Goal: Transaction & Acquisition: Purchase product/service

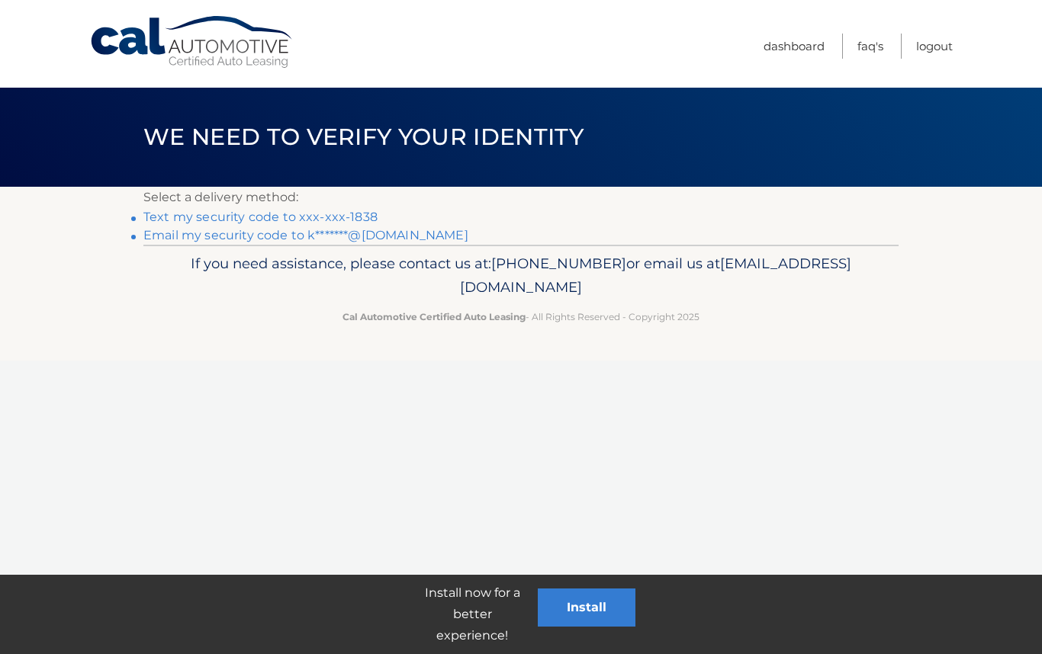
click at [329, 217] on link "Text my security code to xxx-xxx-1838" at bounding box center [260, 217] width 234 height 14
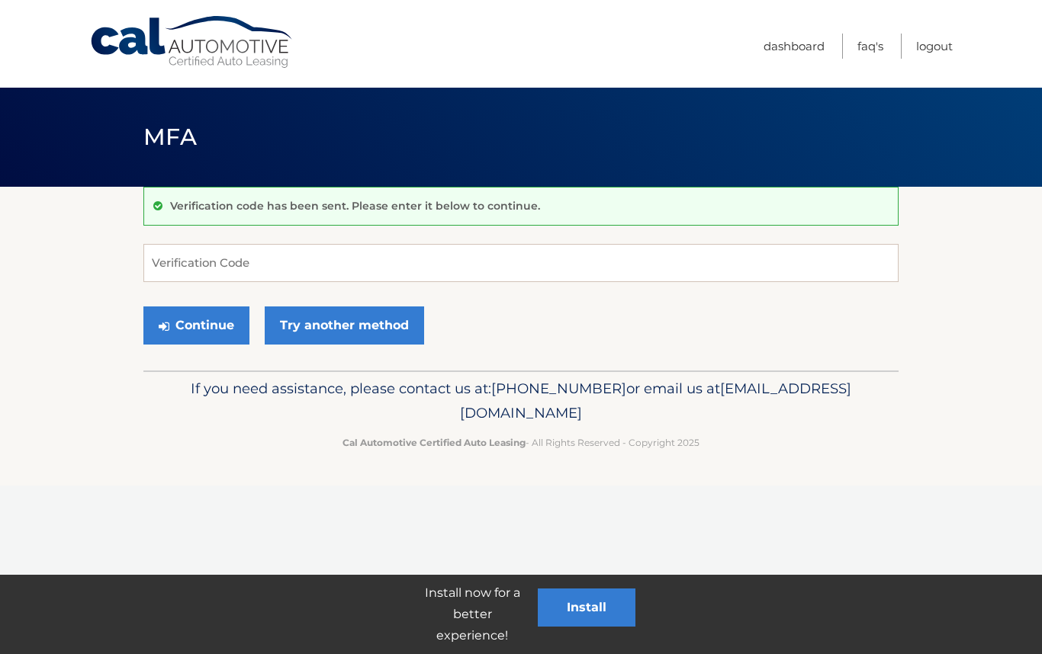
click at [339, 330] on link "Try another method" at bounding box center [344, 326] width 159 height 38
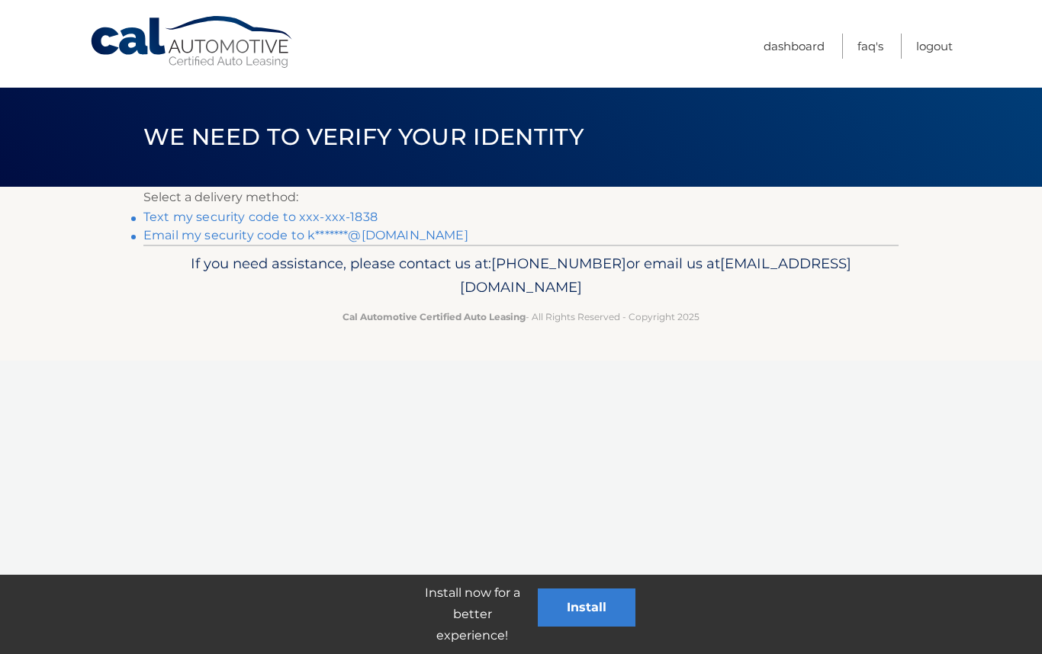
click at [326, 211] on link "Text my security code to xxx-xxx-1838" at bounding box center [260, 217] width 234 height 14
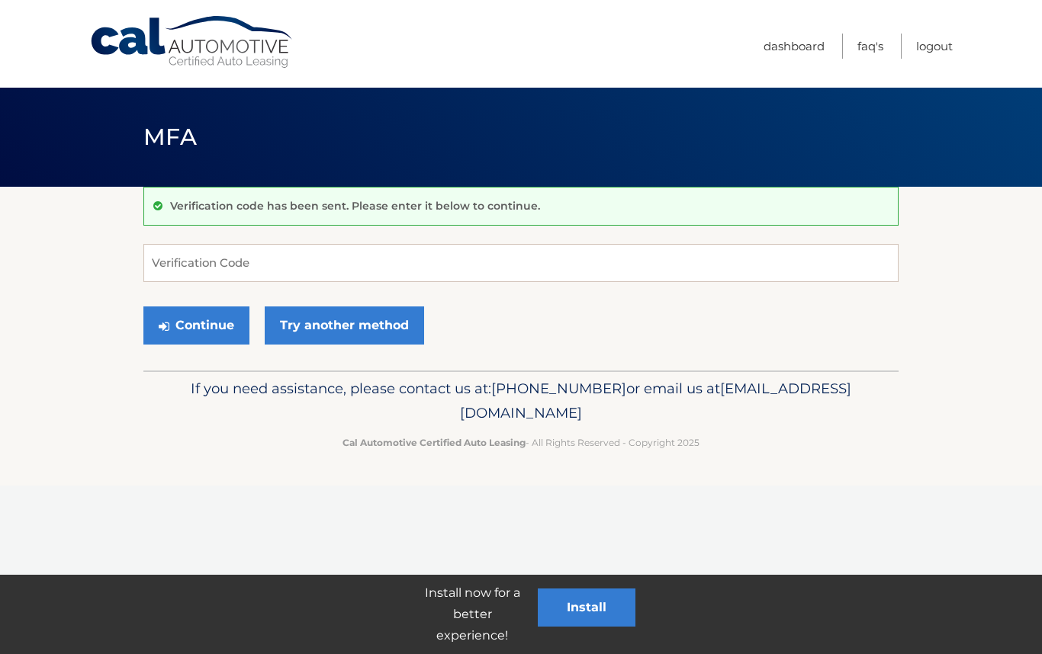
click at [358, 322] on link "Try another method" at bounding box center [344, 326] width 159 height 38
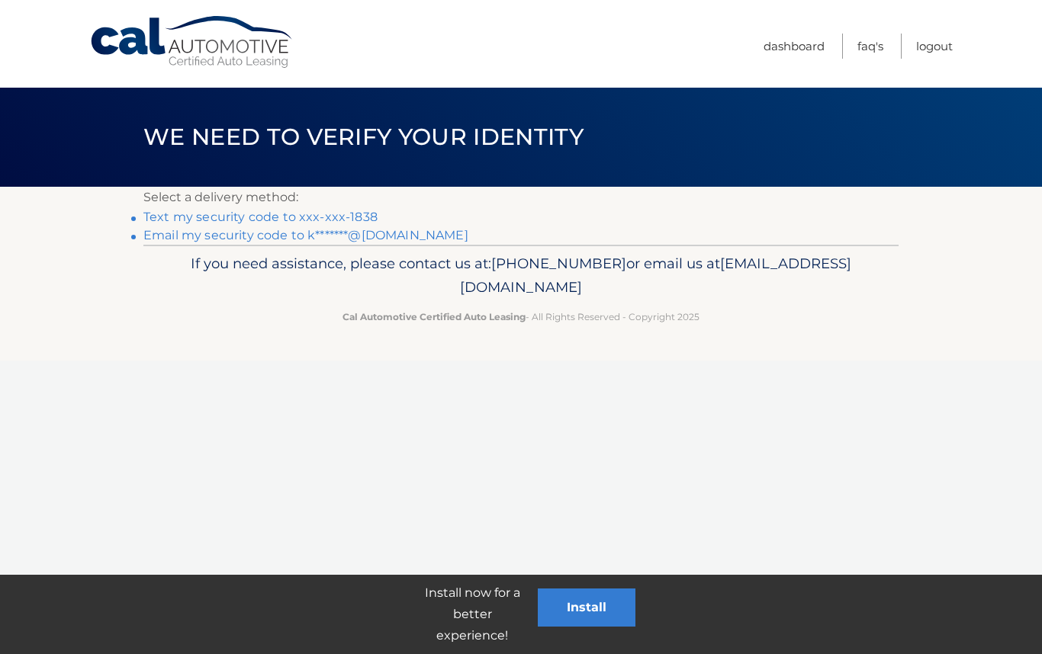
click at [413, 234] on link "Email my security code to k*******@gmail.com" at bounding box center [305, 235] width 325 height 14
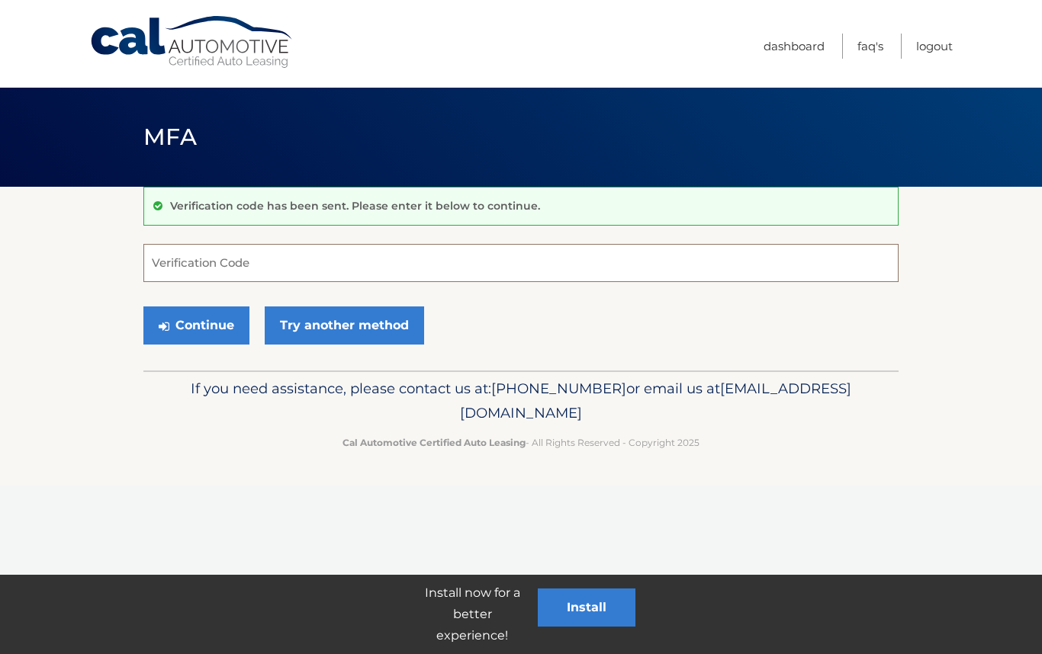
click at [230, 265] on input "Verification Code" at bounding box center [520, 263] width 755 height 38
type input "817044"
click at [190, 327] on button "Continue" at bounding box center [196, 326] width 106 height 38
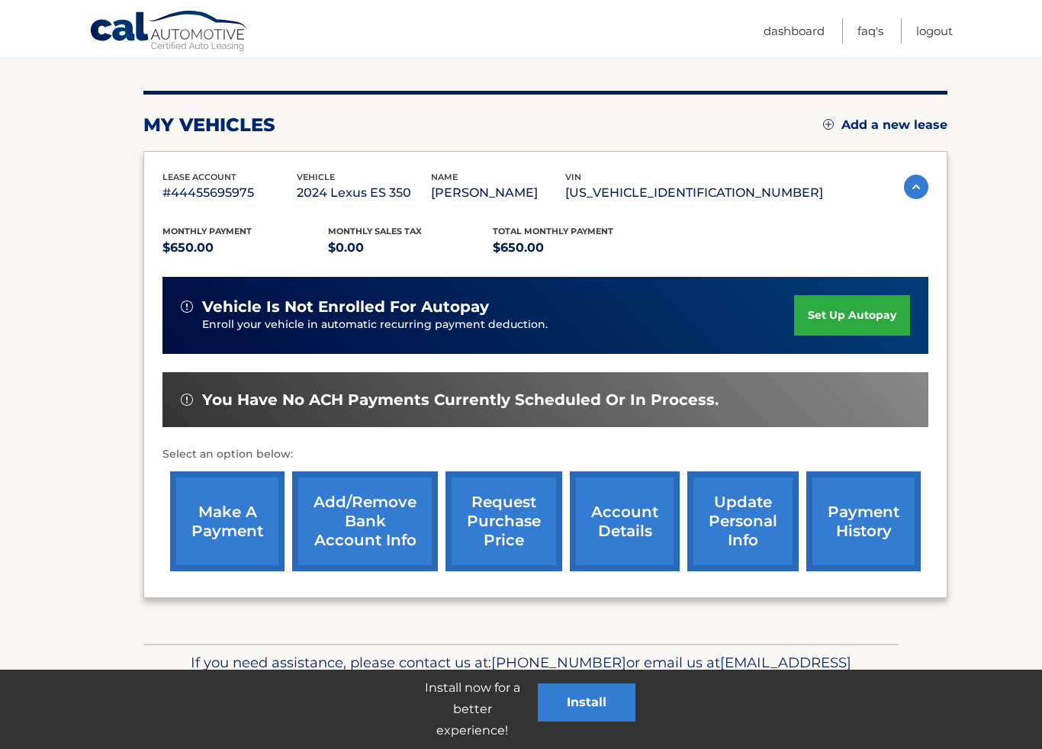
scroll to position [172, 0]
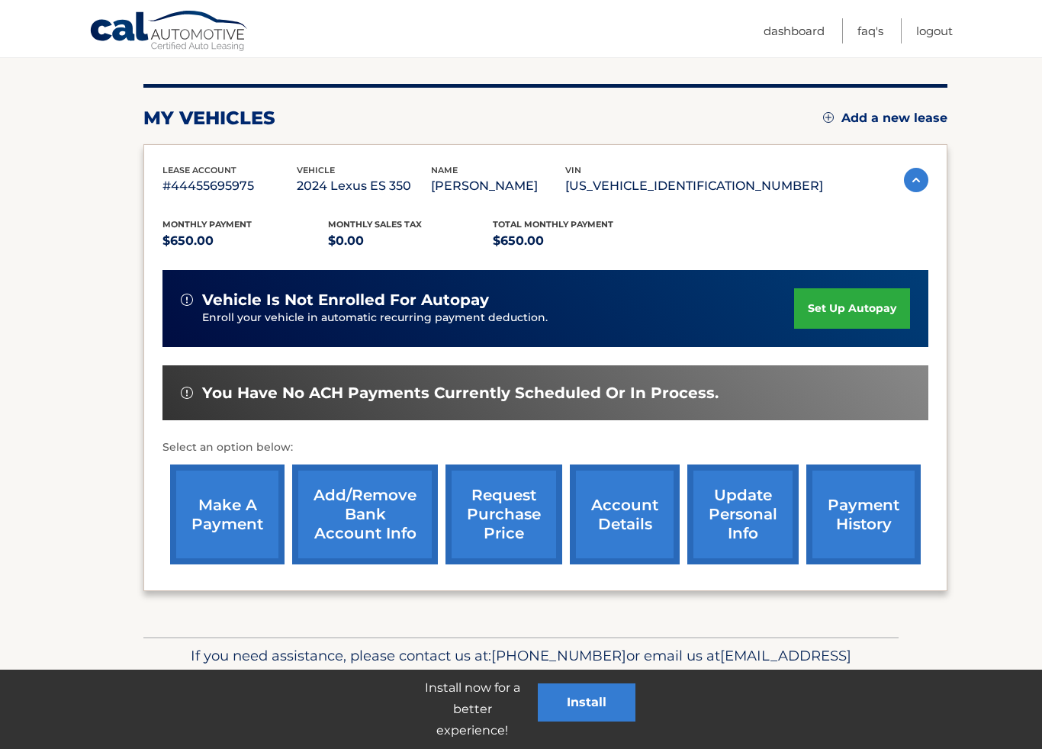
click at [216, 526] on link "make a payment" at bounding box center [227, 514] width 114 height 100
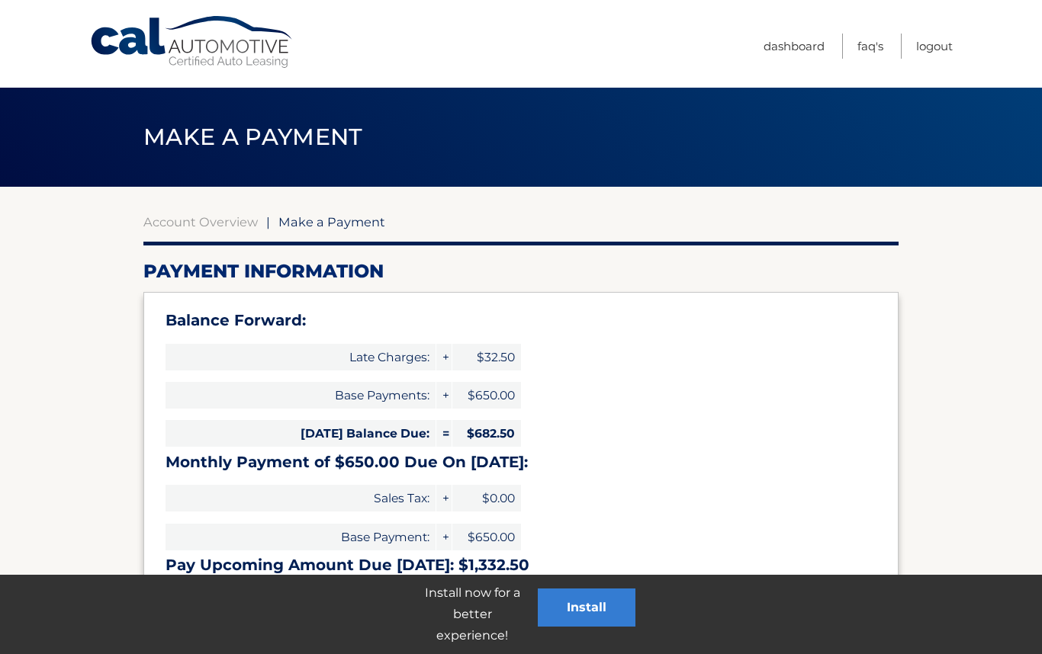
select select "NGY1MjBjYWUtMjNiNy00NGIwLTkwZjAtMDc2YTE2NjZjYzYx"
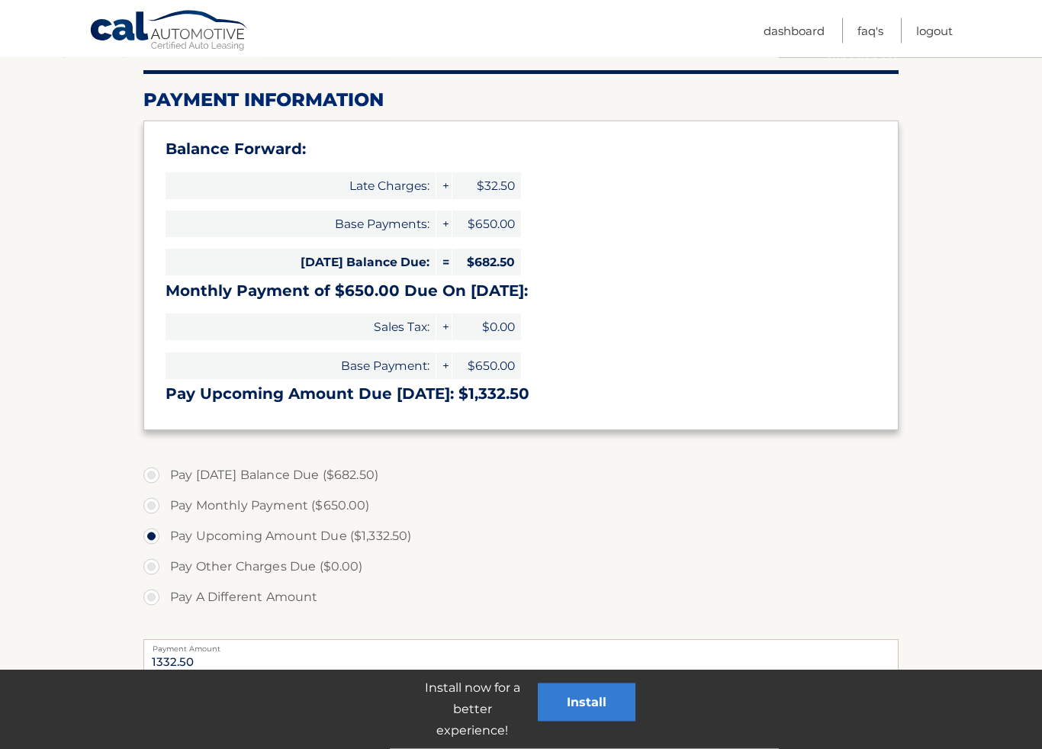
scroll to position [172, 0]
click at [156, 470] on label "Pay [DATE] Balance Due ($682.50)" at bounding box center [520, 475] width 755 height 31
click at [156, 470] on input "Pay [DATE] Balance Due ($682.50)" at bounding box center [156, 472] width 15 height 24
radio input "true"
type input "682.50"
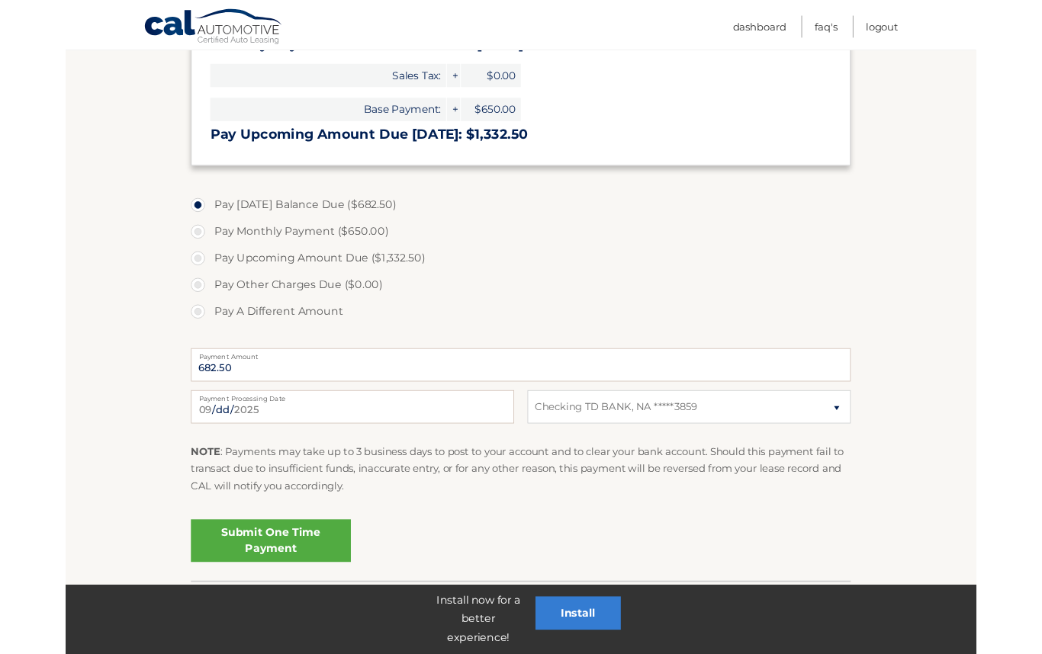
scroll to position [518, 0]
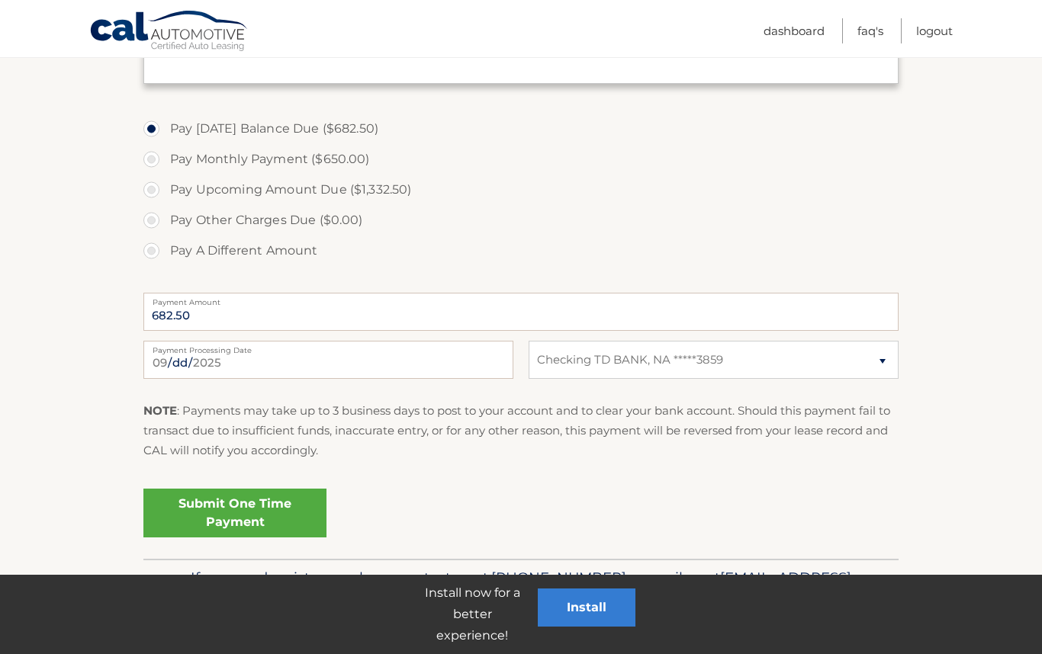
click at [259, 509] on link "Submit One Time Payment" at bounding box center [234, 513] width 183 height 49
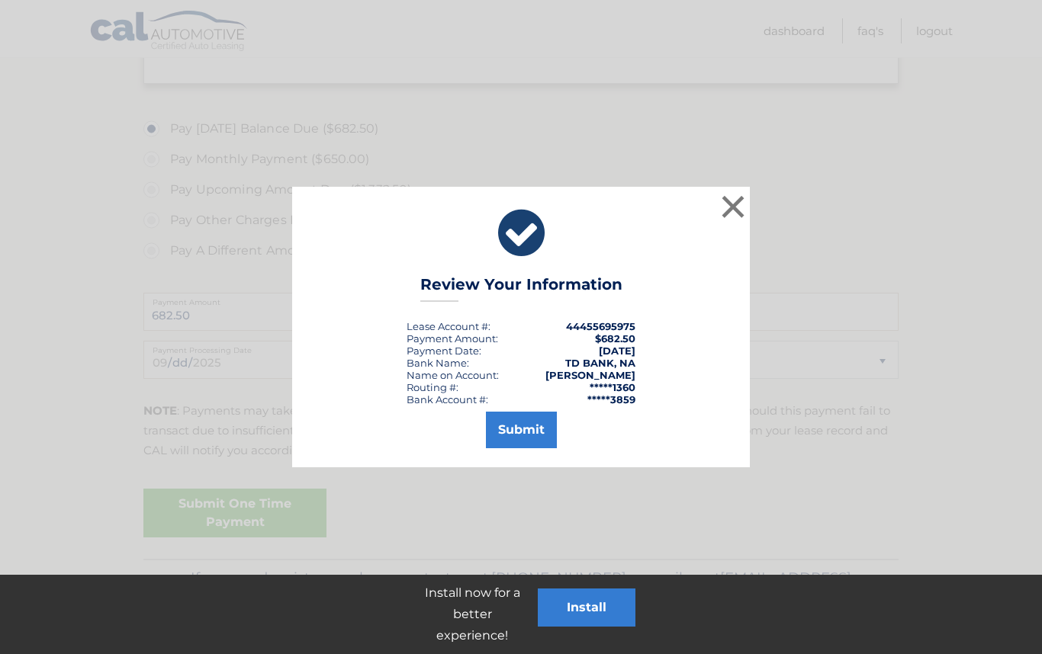
click at [525, 431] on button "Submit" at bounding box center [521, 430] width 71 height 37
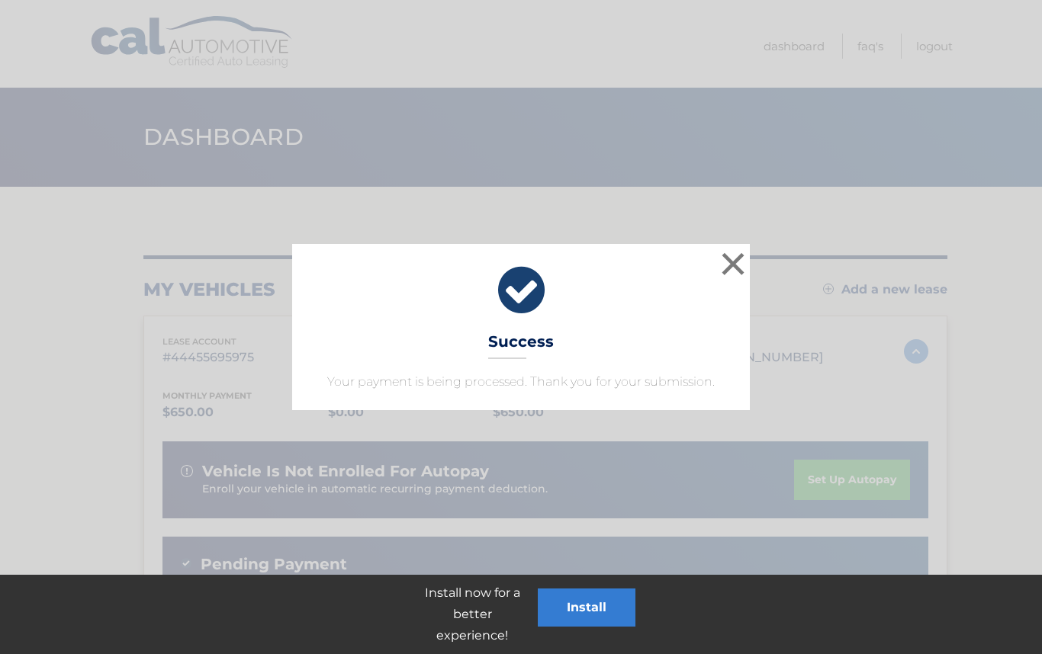
click at [734, 260] on button "×" at bounding box center [733, 264] width 31 height 31
